Goal: Find specific page/section

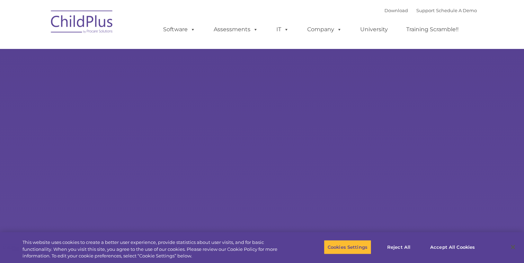
select select "MEDIUM"
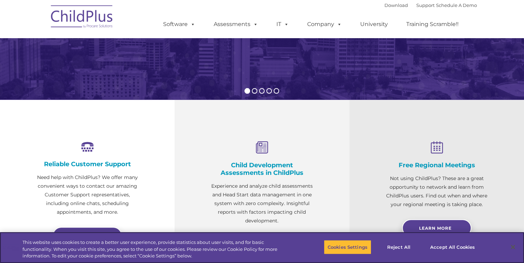
scroll to position [168, 0]
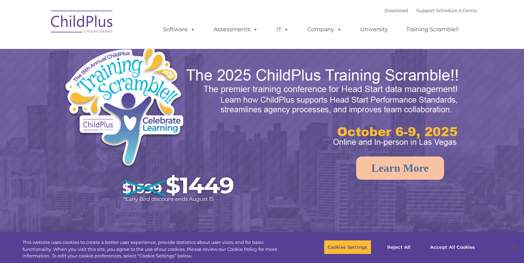
select select "MEDIUM"
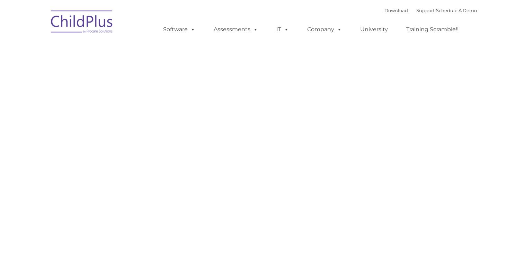
type input ""
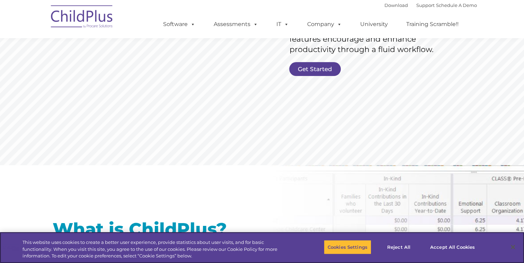
scroll to position [153, 0]
